Goal: Task Accomplishment & Management: Manage account settings

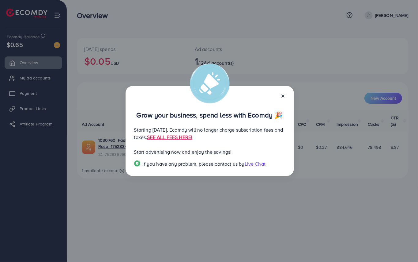
click at [233, 132] on p "Starting September 29, 2025, Ecomdy will no longer charge subscription fees and…" at bounding box center [209, 133] width 151 height 15
click at [192, 138] on link "SEE ALL FEES HERE!" at bounding box center [169, 137] width 45 height 7
click at [282, 96] on icon at bounding box center [283, 95] width 5 height 5
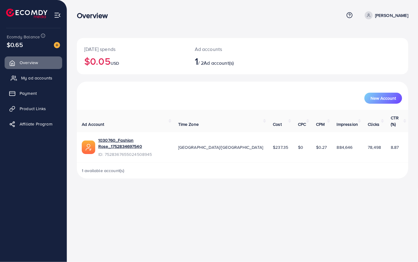
click at [30, 75] on span "My ad accounts" at bounding box center [36, 78] width 31 height 6
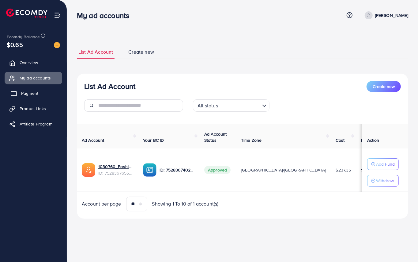
click at [31, 94] on span "Payment" at bounding box center [29, 93] width 17 height 6
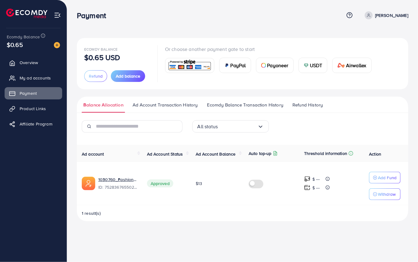
click at [373, 12] on link "[PERSON_NAME]" at bounding box center [386, 15] width 46 height 8
click at [42, 127] on link "Affiliate Program" at bounding box center [34, 124] width 58 height 12
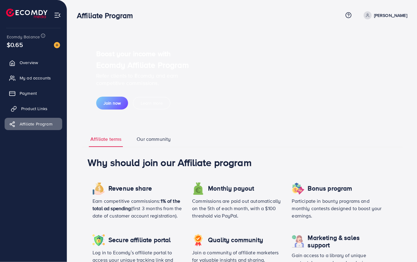
click at [44, 113] on link "Product Links" at bounding box center [34, 108] width 58 height 12
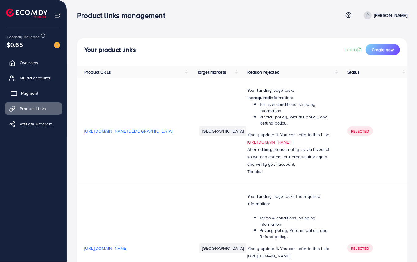
click at [36, 93] on span "Payment" at bounding box center [29, 93] width 17 height 6
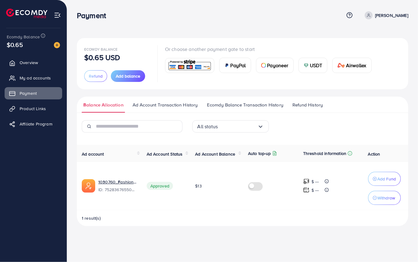
click at [171, 219] on div "1 result(s)" at bounding box center [243, 220] width 332 height 11
click at [32, 60] on span "Overview" at bounding box center [30, 62] width 18 height 6
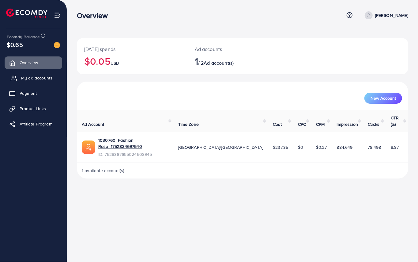
click at [37, 78] on span "My ad accounts" at bounding box center [36, 78] width 31 height 6
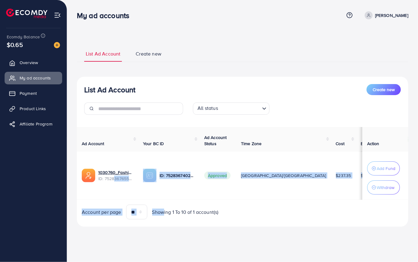
drag, startPoint x: 113, startPoint y: 200, endPoint x: 163, endPoint y: 204, distance: 49.8
click at [163, 204] on div "Ad Account Your BC ID Ad Account Status Time Zone Cost Balance Auto top-up Thre…" at bounding box center [243, 173] width 332 height 92
click at [205, 193] on td "Approved" at bounding box center [218, 175] width 37 height 48
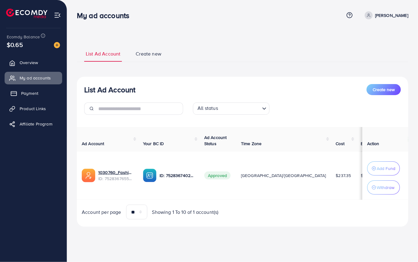
click at [39, 90] on link "Payment" at bounding box center [34, 93] width 58 height 12
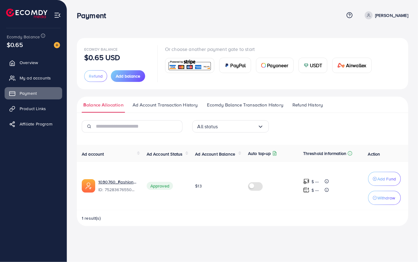
click at [159, 106] on span "Ad Account Transaction History" at bounding box center [165, 104] width 65 height 7
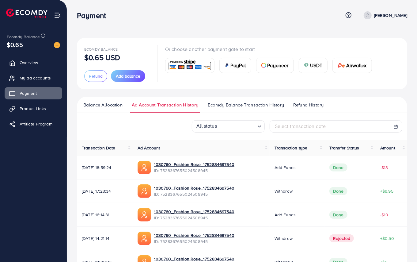
click at [229, 101] on span "Ecomdy Balance Transaction History" at bounding box center [246, 104] width 76 height 7
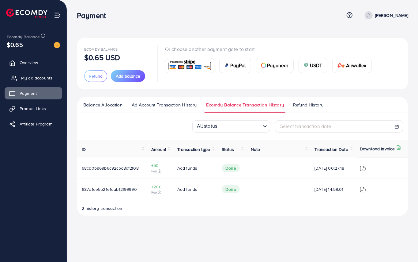
click at [36, 74] on link "My ad accounts" at bounding box center [34, 78] width 58 height 12
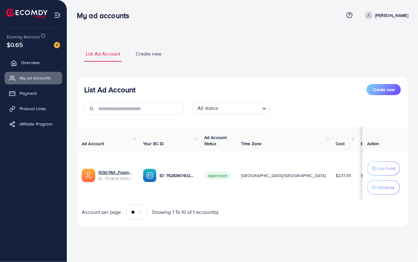
click at [20, 63] on link "Overview" at bounding box center [34, 62] width 58 height 12
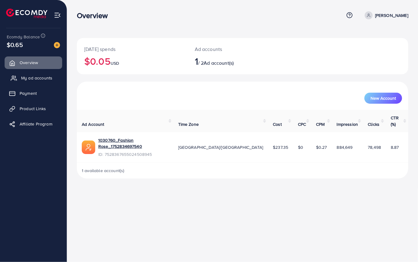
click at [38, 78] on span "My ad accounts" at bounding box center [36, 78] width 31 height 6
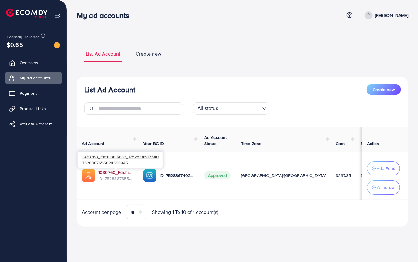
click at [118, 172] on link "1030760_Fashion Rose_1752834697540" at bounding box center [115, 172] width 35 height 6
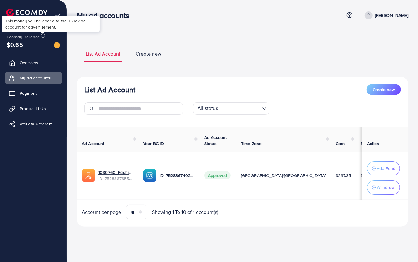
click at [43, 36] on icon at bounding box center [43, 35] width 5 height 5
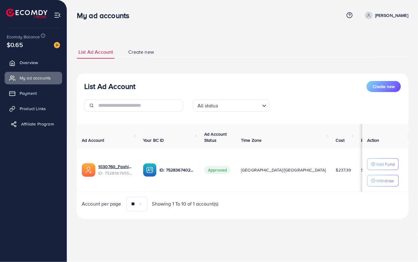
click at [39, 128] on link "Affiliate Program" at bounding box center [34, 124] width 58 height 12
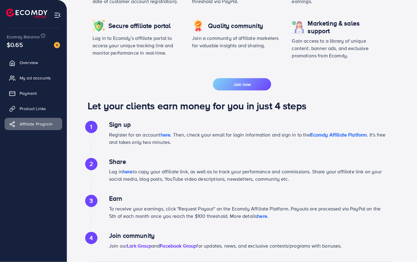
scroll to position [261, 0]
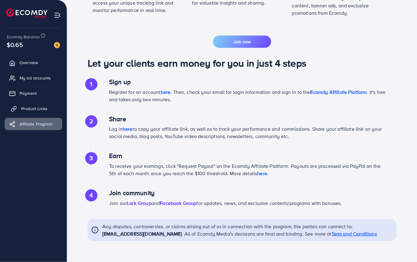
click at [30, 103] on link "Product Links" at bounding box center [34, 108] width 58 height 12
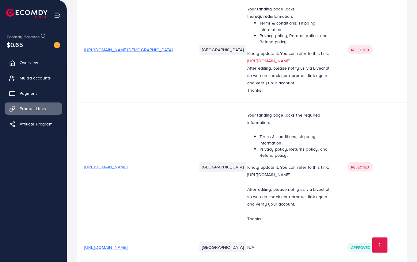
scroll to position [82, 0]
click at [25, 92] on span "Payment" at bounding box center [29, 93] width 17 height 6
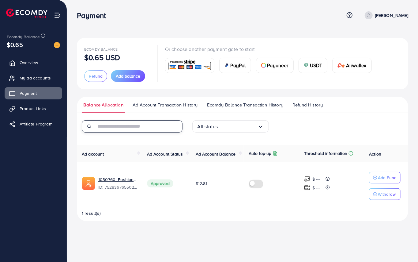
click at [150, 127] on input "text" at bounding box center [139, 126] width 87 height 12
click at [212, 125] on div "All status" at bounding box center [228, 127] width 60 height 10
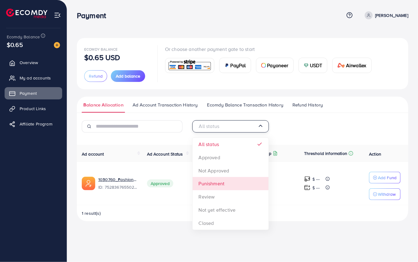
click at [215, 185] on div "All status Loading... All status Approved Not Approved Punishment Review Not ye…" at bounding box center [243, 170] width 332 height 101
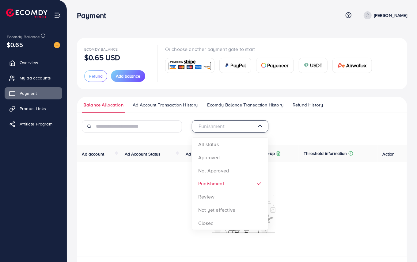
click at [246, 128] on input "Search for option" at bounding box center [227, 127] width 60 height 10
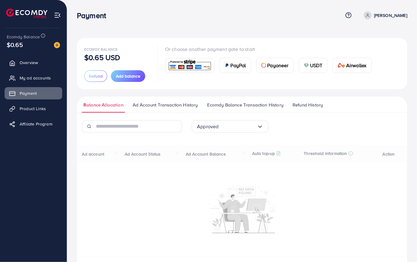
click at [229, 158] on div "Approved Loading... All status Approved Not Approved Punishment Review Not yet …" at bounding box center [242, 196] width 330 height 152
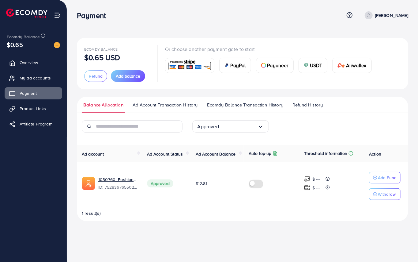
click at [155, 101] on ul "Balance Allocation Ad Account Transaction History Ecomdy Balance Transaction Hi…" at bounding box center [243, 105] width 332 height 16
click at [160, 105] on span "Ad Account Transaction History" at bounding box center [165, 104] width 65 height 7
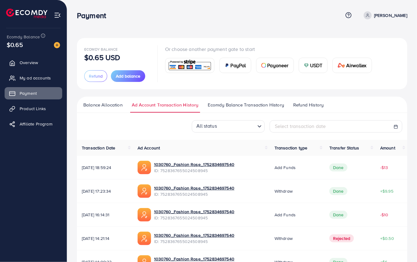
click at [223, 104] on span "Ecomdy Balance Transaction History" at bounding box center [246, 104] width 76 height 7
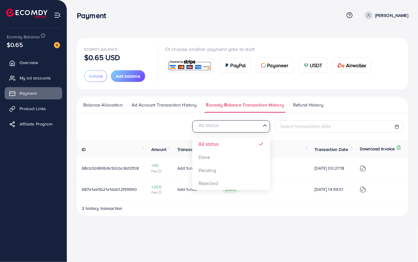
click at [254, 128] on input "Search for option" at bounding box center [228, 127] width 66 height 10
click at [223, 171] on div "All status Loading... All status Done Pending Rejected Select transaction date …" at bounding box center [243, 168] width 332 height 96
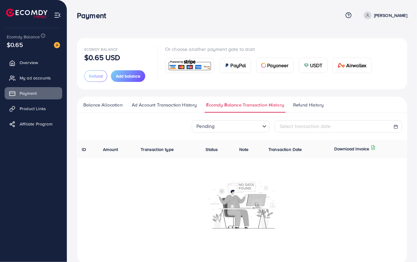
click at [245, 125] on input "Search for option" at bounding box center [237, 127] width 43 height 10
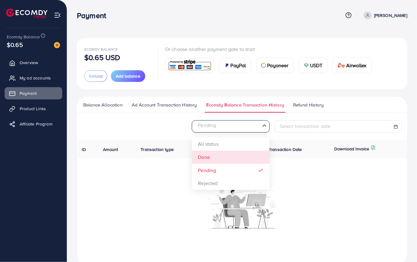
click at [215, 152] on div "Pending Loading... All status Done Pending Rejected Select transaction date ID …" at bounding box center [242, 192] width 330 height 144
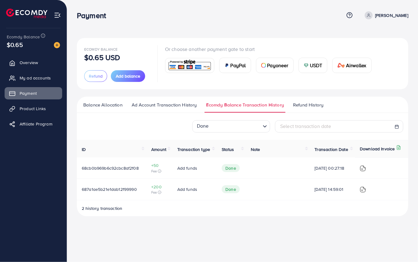
click at [366, 169] on img at bounding box center [363, 168] width 6 height 6
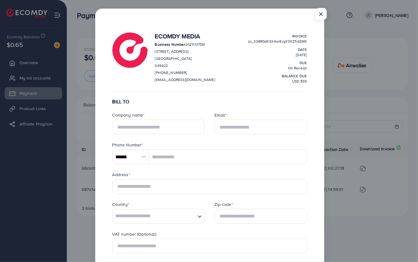
click at [326, 7] on div "× Ecomdy Media Business Number 202113175W 68 CIRCULAR ROAD #02-01 Singapore 049…" at bounding box center [209, 131] width 418 height 262
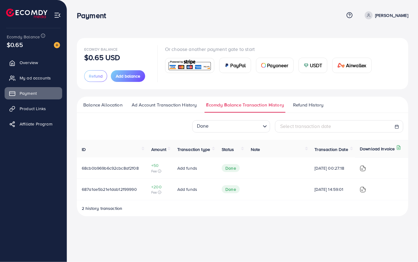
click at [323, 18] on div "Payment" at bounding box center [210, 15] width 267 height 9
click at [313, 100] on ul "Balance Allocation Ad Account Transaction History Ecomdy Balance Transaction Hi…" at bounding box center [243, 105] width 332 height 16
click at [316, 106] on span "Refund History" at bounding box center [308, 104] width 30 height 7
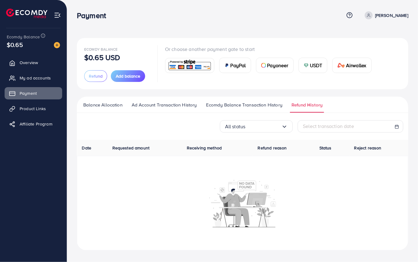
click at [168, 49] on p "Or choose another payment gate to start" at bounding box center [271, 48] width 212 height 7
click at [20, 80] on link "My ad accounts" at bounding box center [34, 78] width 58 height 12
